Goal: Task Accomplishment & Management: Manage account settings

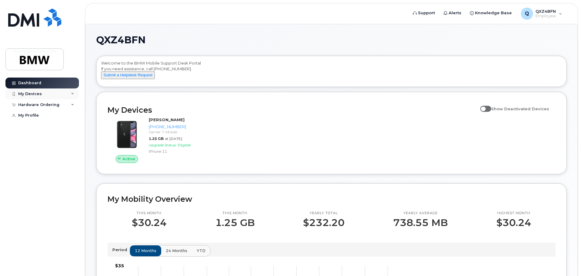
click at [43, 94] on div "My Devices" at bounding box center [41, 94] width 73 height 11
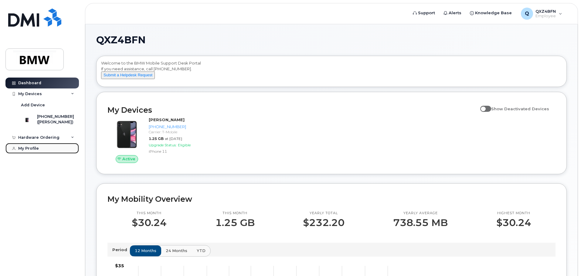
click at [32, 151] on div "My Profile" at bounding box center [28, 148] width 21 height 5
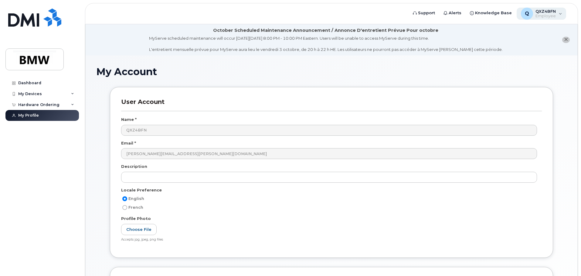
click at [555, 15] on span "Employee" at bounding box center [545, 16] width 20 height 5
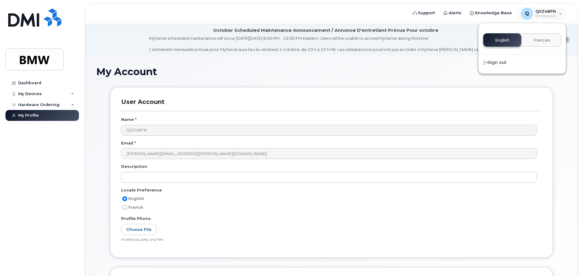
click at [198, 68] on h1 "My Account" at bounding box center [331, 71] width 470 height 11
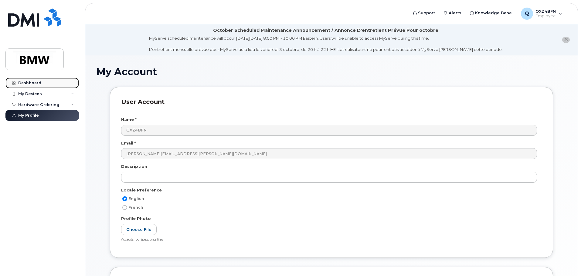
click at [29, 84] on div "Dashboard" at bounding box center [29, 83] width 23 height 5
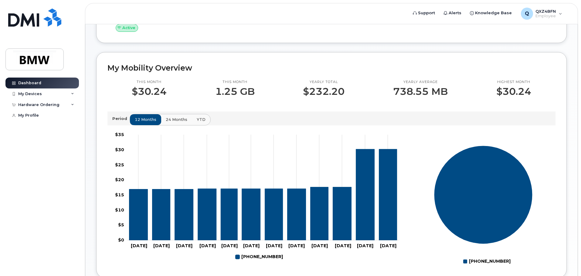
scroll to position [272, 0]
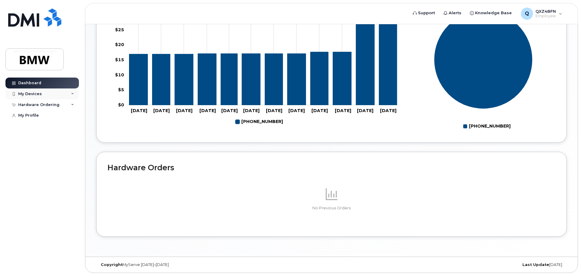
click at [27, 92] on div "My Devices" at bounding box center [30, 94] width 24 height 5
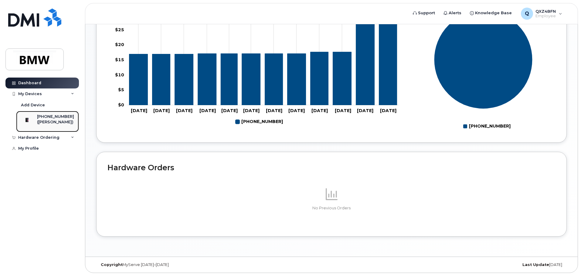
click at [50, 122] on div "([PERSON_NAME])" at bounding box center [55, 122] width 37 height 5
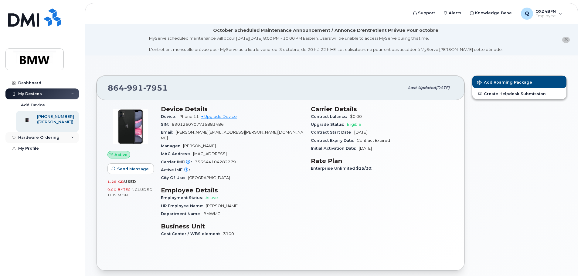
click at [30, 140] on div "Hardware Ordering" at bounding box center [38, 137] width 41 height 5
click at [36, 152] on div "New Order" at bounding box center [32, 148] width 23 height 5
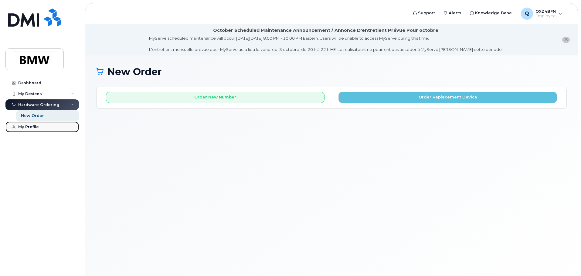
click at [20, 129] on div "My Profile" at bounding box center [28, 127] width 21 height 5
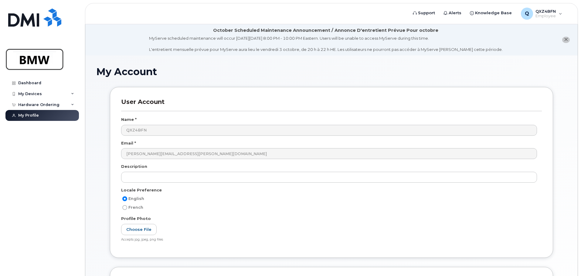
click at [32, 62] on img at bounding box center [34, 60] width 47 height 18
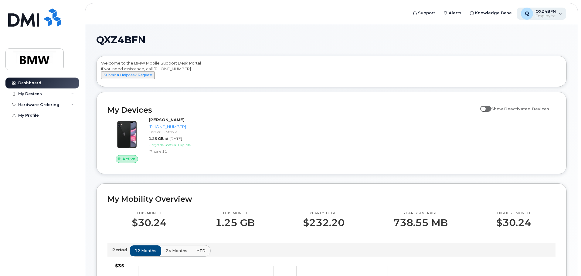
click at [559, 13] on div "Q QXZ4BFN Employee" at bounding box center [542, 14] width 50 height 12
click at [437, 37] on h1 "QXZ4BFN" at bounding box center [329, 40] width 467 height 10
click at [492, 12] on span "Knowledge Base" at bounding box center [493, 13] width 37 height 6
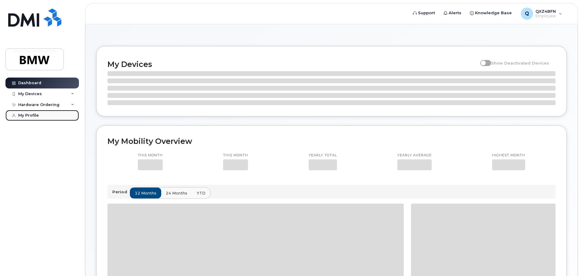
click at [20, 115] on div "My Profile" at bounding box center [28, 115] width 21 height 5
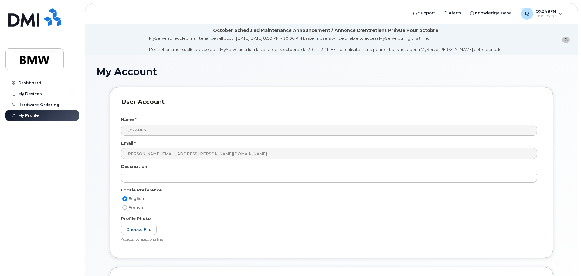
click at [567, 40] on icon "close notification" at bounding box center [566, 40] width 4 height 4
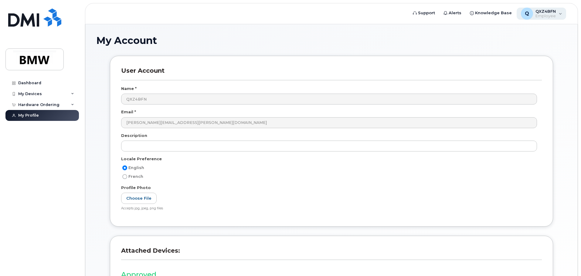
click at [559, 15] on div "Q QXZ4BFN Employee" at bounding box center [542, 14] width 50 height 12
click at [453, 37] on h1 "My Account" at bounding box center [331, 40] width 470 height 11
click at [522, 51] on div "My Account" at bounding box center [331, 45] width 470 height 20
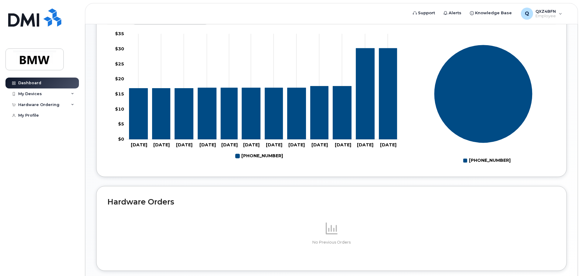
scroll to position [151, 0]
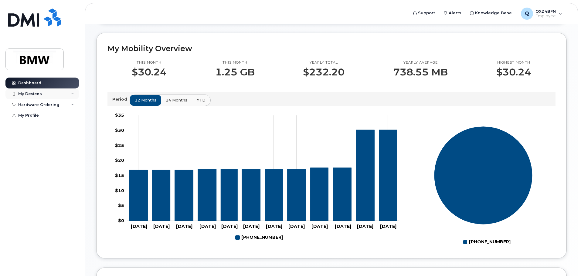
click at [34, 97] on div "My Devices" at bounding box center [41, 94] width 73 height 11
click at [42, 140] on div "Hardware Ordering" at bounding box center [38, 137] width 41 height 5
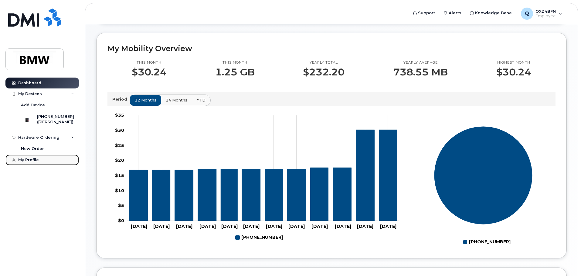
click at [24, 163] on div "My Profile" at bounding box center [28, 160] width 21 height 5
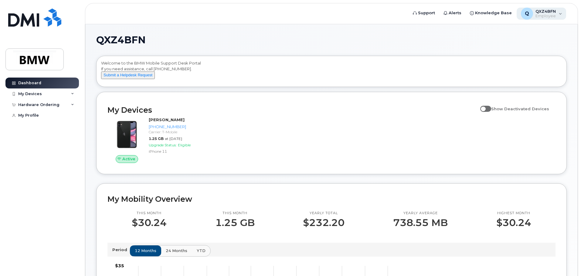
click at [559, 15] on div "Q QXZ4BFN Employee" at bounding box center [542, 14] width 50 height 12
click at [439, 39] on h1 "QXZ4BFN" at bounding box center [329, 40] width 467 height 10
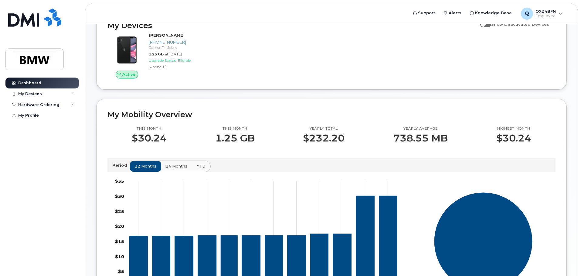
scroll to position [91, 0]
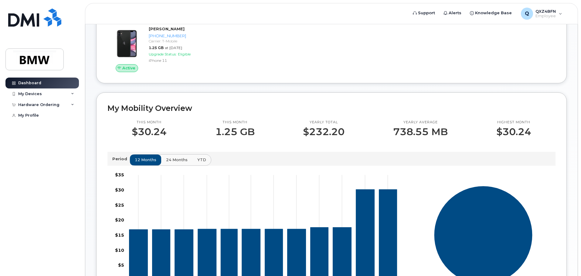
click at [172, 163] on span "24 months" at bounding box center [177, 160] width 22 height 6
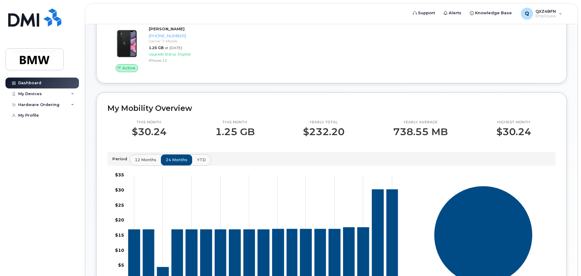
click at [198, 163] on button "YTD" at bounding box center [201, 160] width 19 height 11
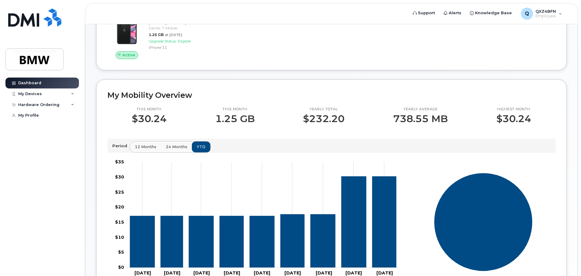
scroll to position [0, 0]
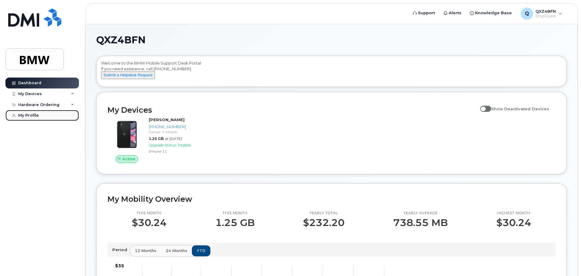
click at [25, 114] on div "My Profile" at bounding box center [28, 115] width 21 height 5
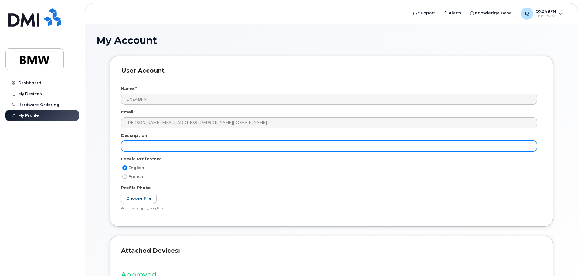
click at [158, 145] on input "text" at bounding box center [329, 146] width 416 height 11
type input "International"
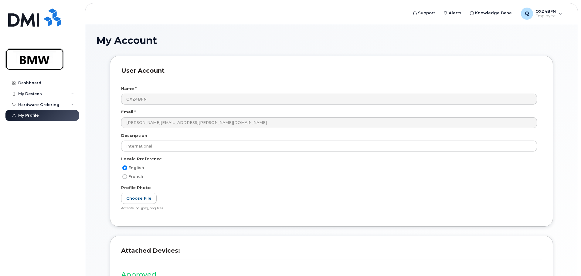
click at [25, 59] on img at bounding box center [34, 60] width 47 height 18
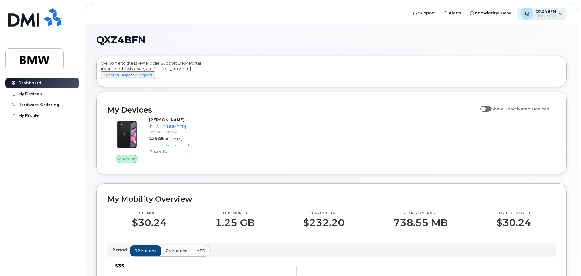
click at [561, 17] on div "Q QXZ4BFN Employee" at bounding box center [542, 14] width 50 height 12
click at [355, 45] on div "QXZ4BFN Welcome to the BMW Mobile Support Desk Portal If you need assistance, c…" at bounding box center [331, 269] width 470 height 469
click at [24, 96] on div "My Devices" at bounding box center [30, 94] width 24 height 5
click at [39, 138] on div "Hardware Ordering" at bounding box center [38, 137] width 41 height 5
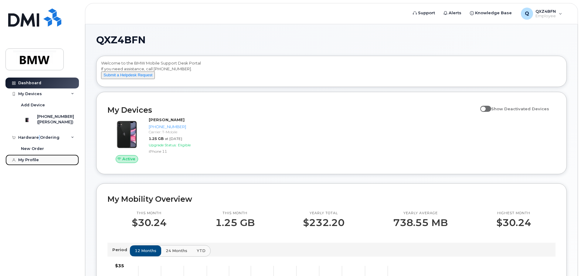
click at [26, 163] on div "My Profile" at bounding box center [28, 160] width 21 height 5
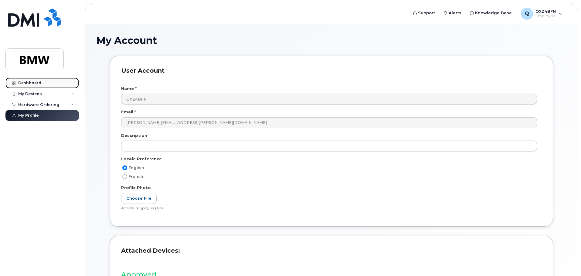
click at [33, 83] on div "Dashboard" at bounding box center [29, 83] width 23 height 5
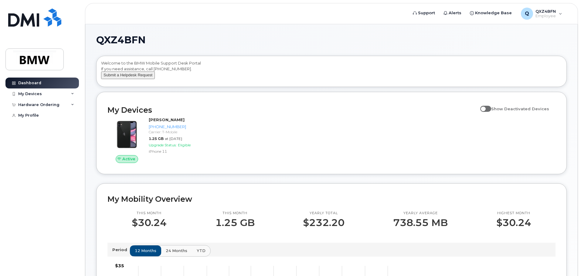
click at [130, 79] on button "Submit a Helpdesk Request" at bounding box center [128, 76] width 54 height 8
